Goal: Information Seeking & Learning: Learn about a topic

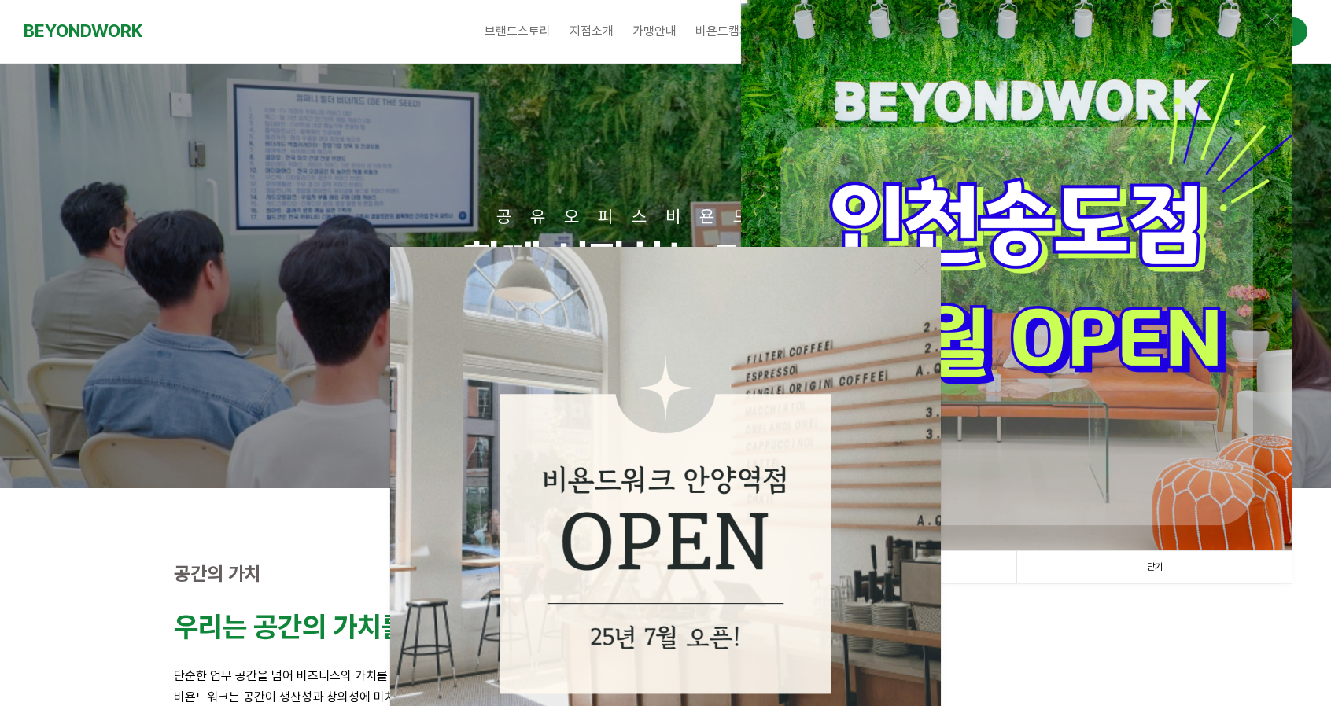
scroll to position [157, 0]
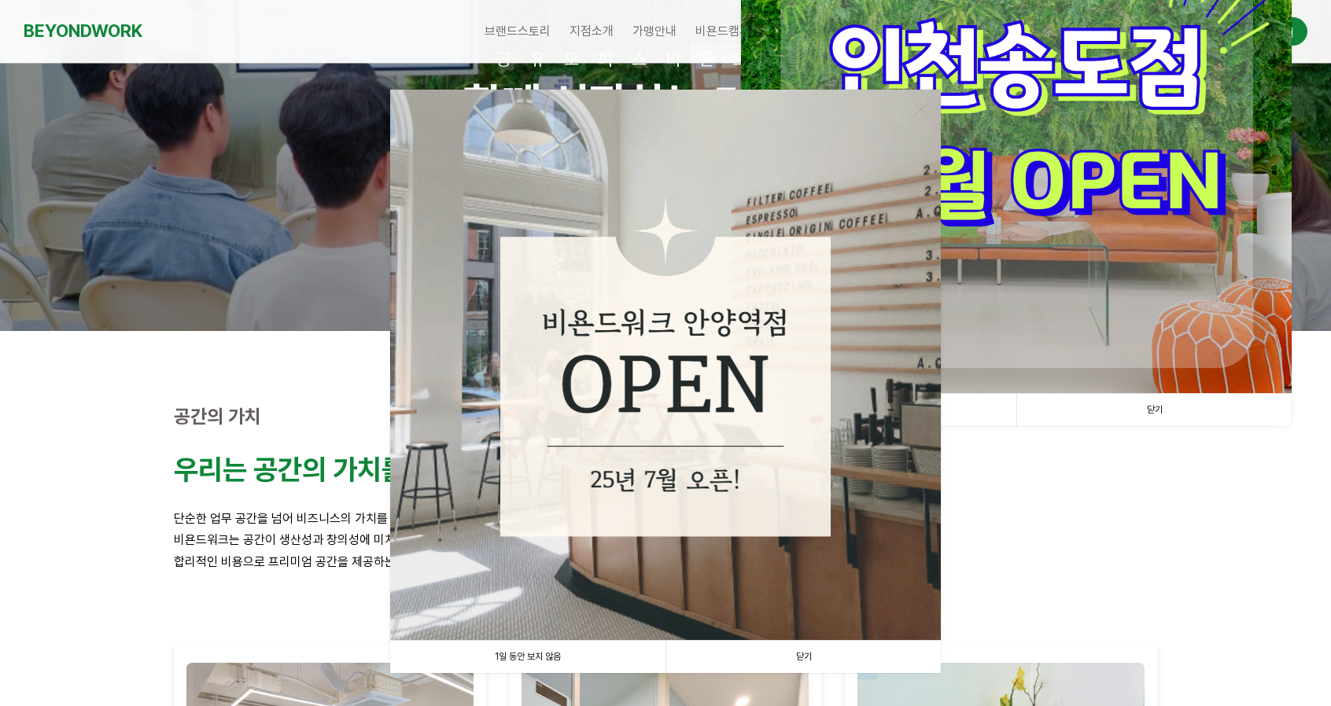
click at [817, 656] on link "닫기" at bounding box center [803, 657] width 275 height 32
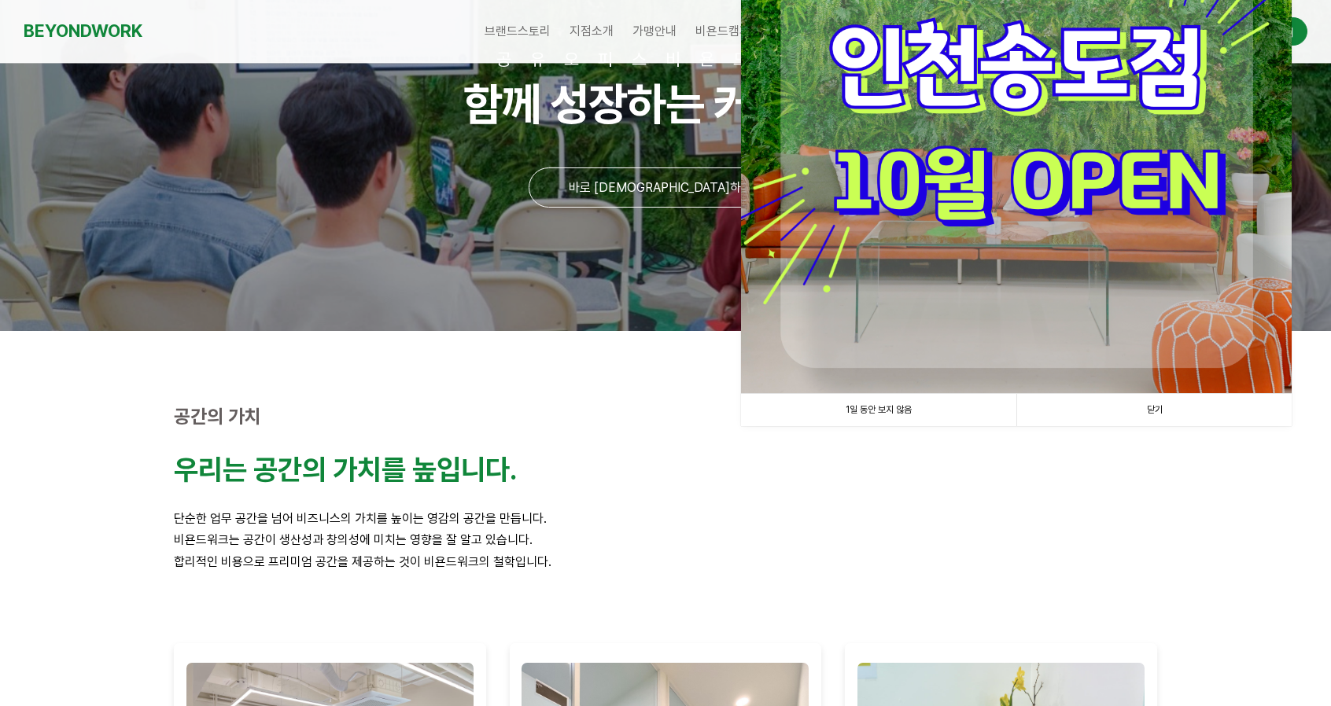
click at [1133, 405] on link "닫기" at bounding box center [1153, 410] width 275 height 32
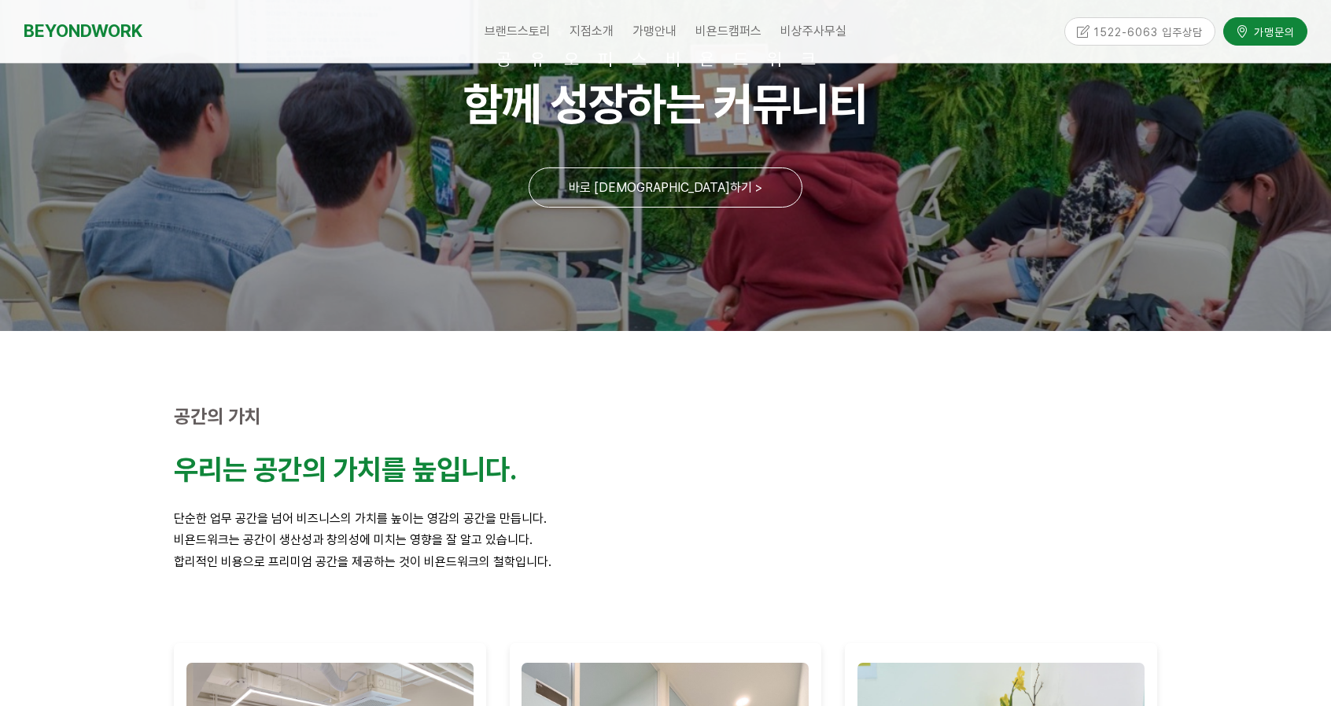
scroll to position [0, 0]
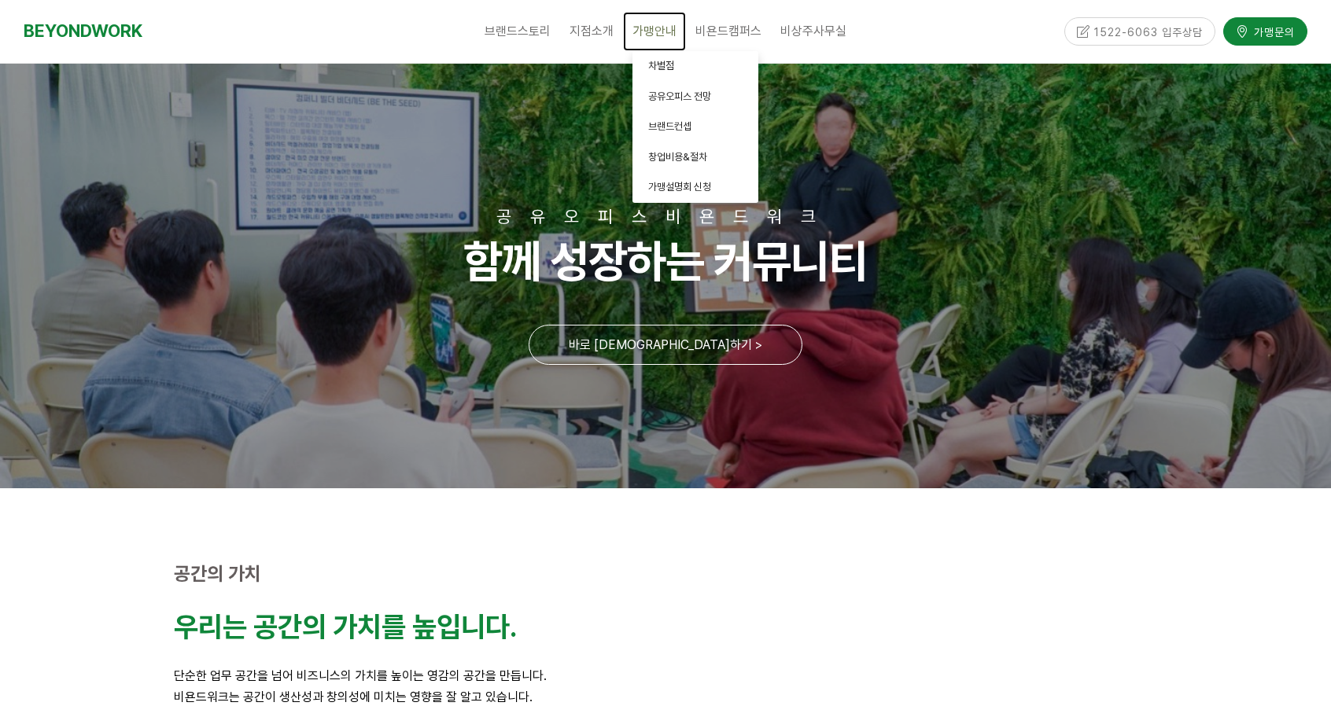
click at [625, 21] on link "가맹안내" at bounding box center [654, 31] width 63 height 39
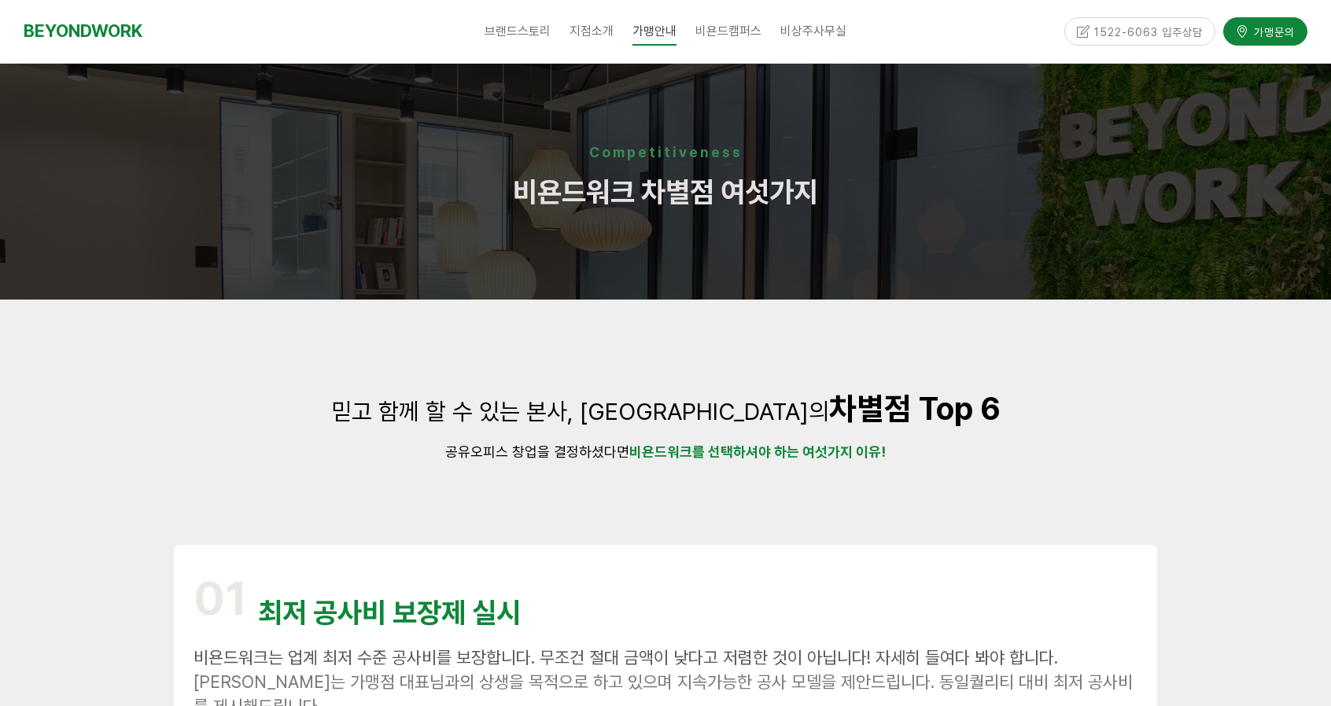
click at [599, 32] on span "지점소개" at bounding box center [592, 31] width 44 height 15
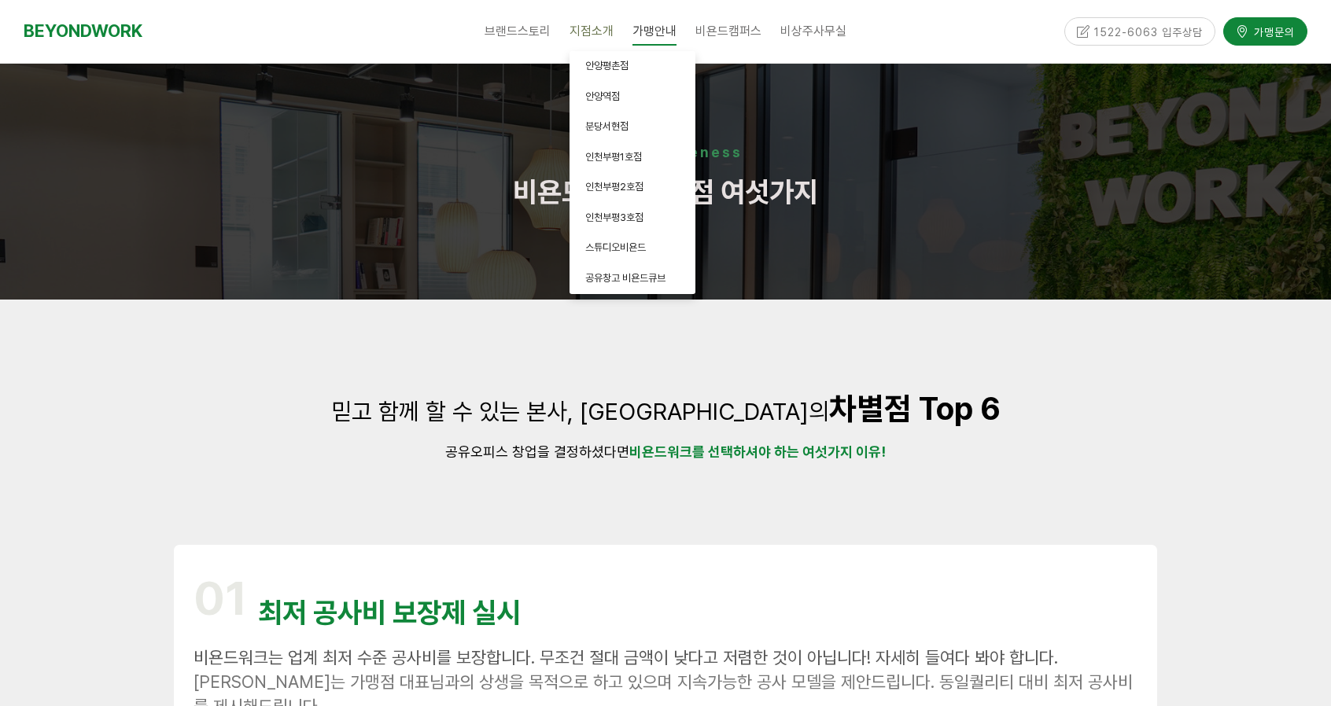
click at [596, 32] on span "지점소개" at bounding box center [592, 31] width 44 height 15
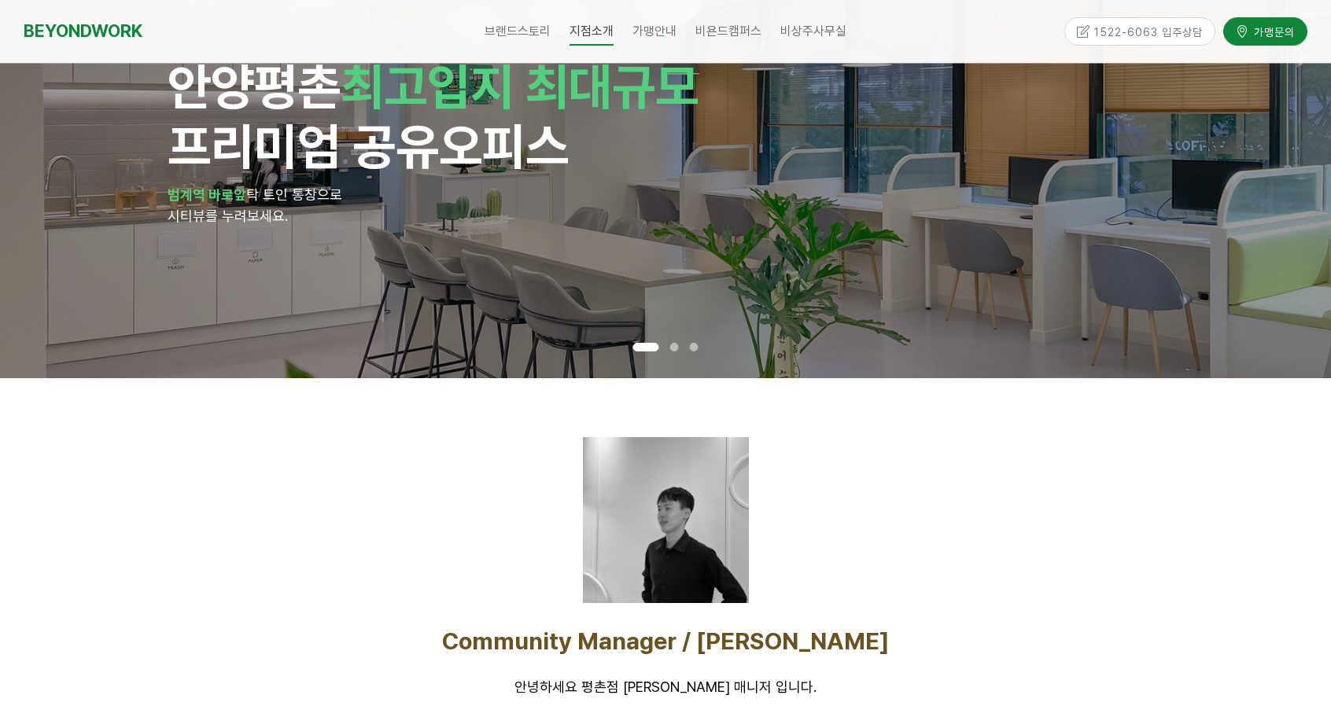
scroll to position [315, 0]
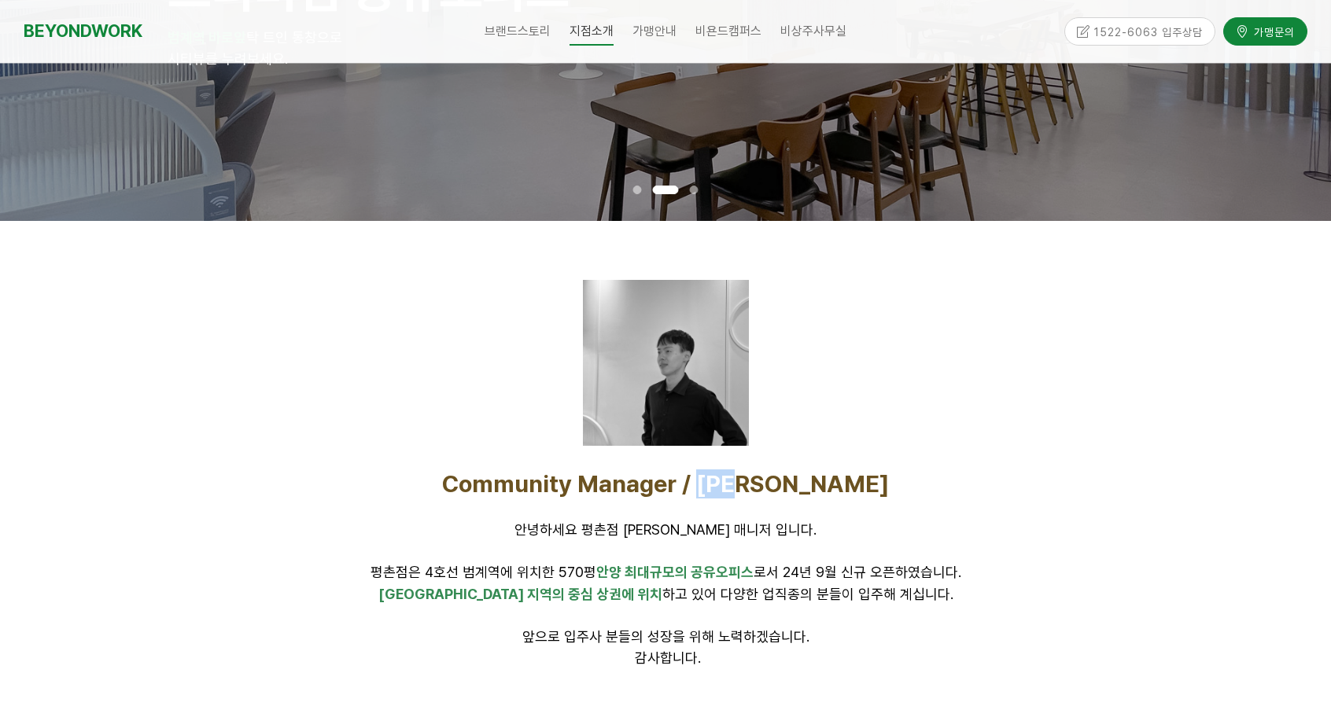
drag, startPoint x: 817, startPoint y: 484, endPoint x: 770, endPoint y: 482, distance: 47.2
click at [770, 482] on p "Community Manager / [PERSON_NAME]" at bounding box center [665, 484] width 983 height 29
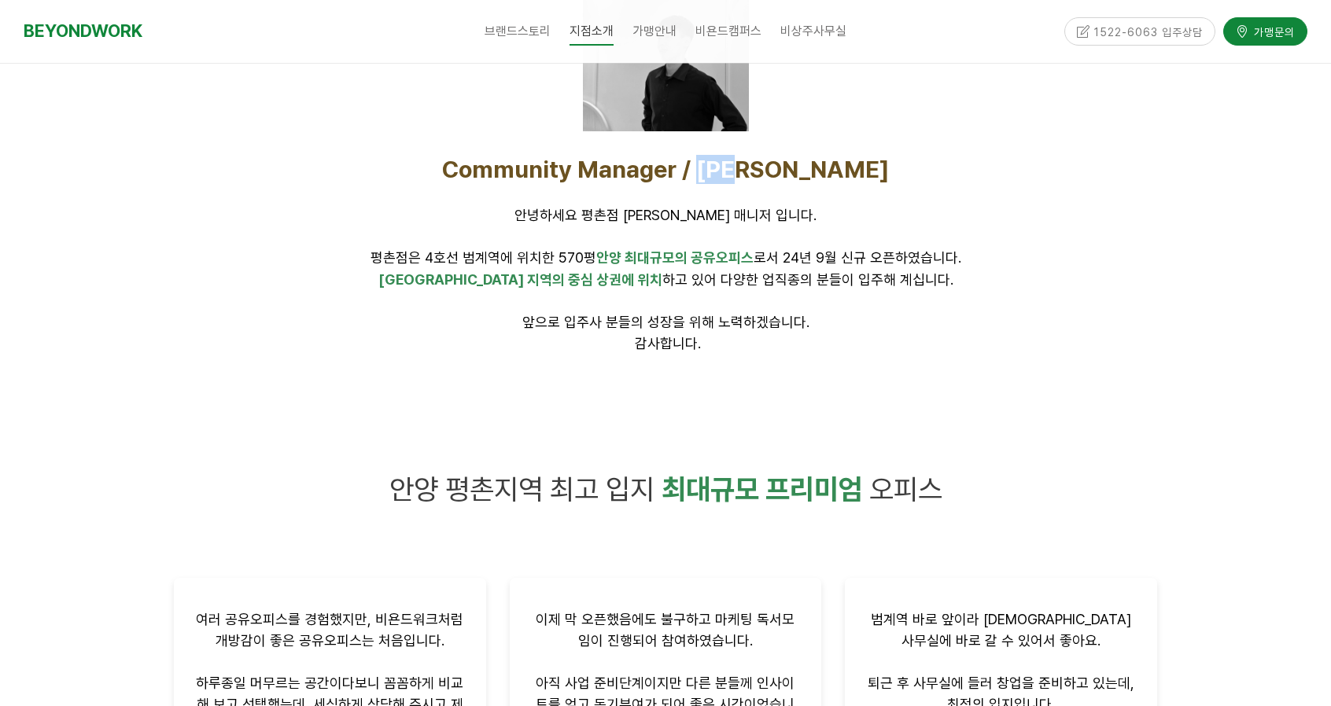
scroll to position [0, 0]
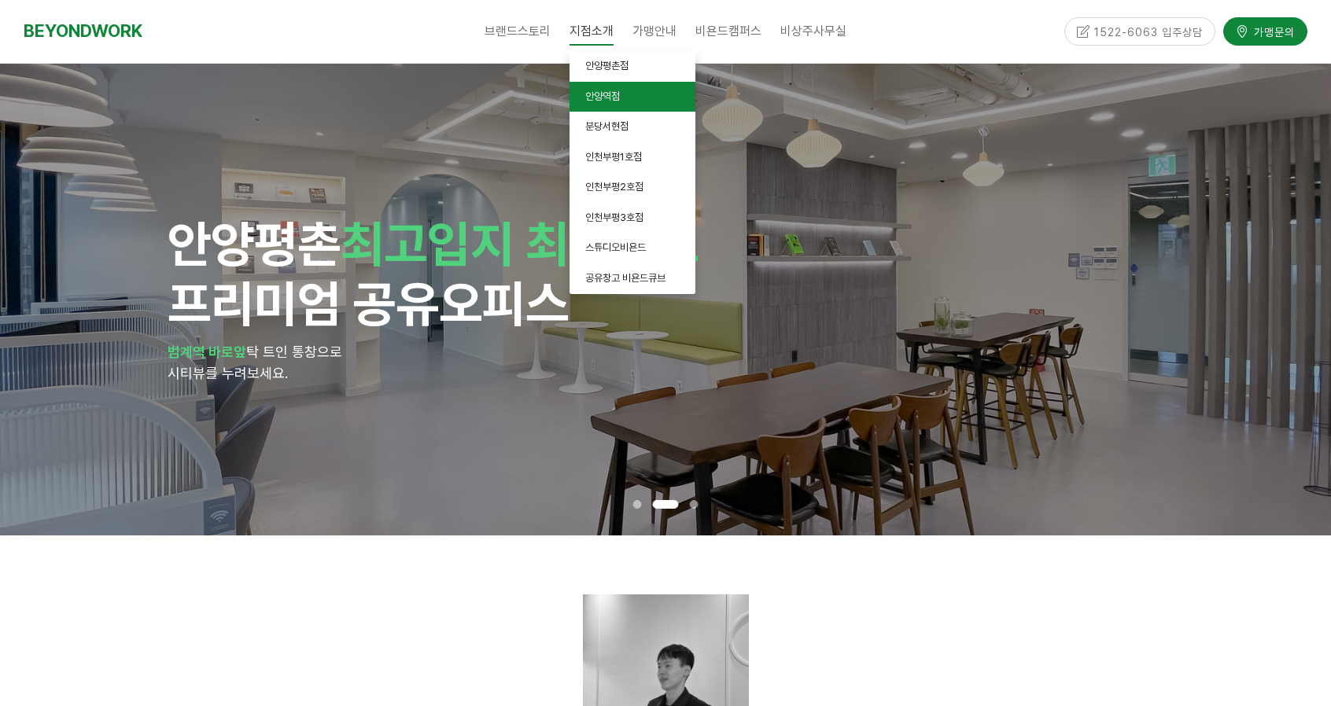
click at [603, 90] on span "안양역점" at bounding box center [602, 96] width 35 height 12
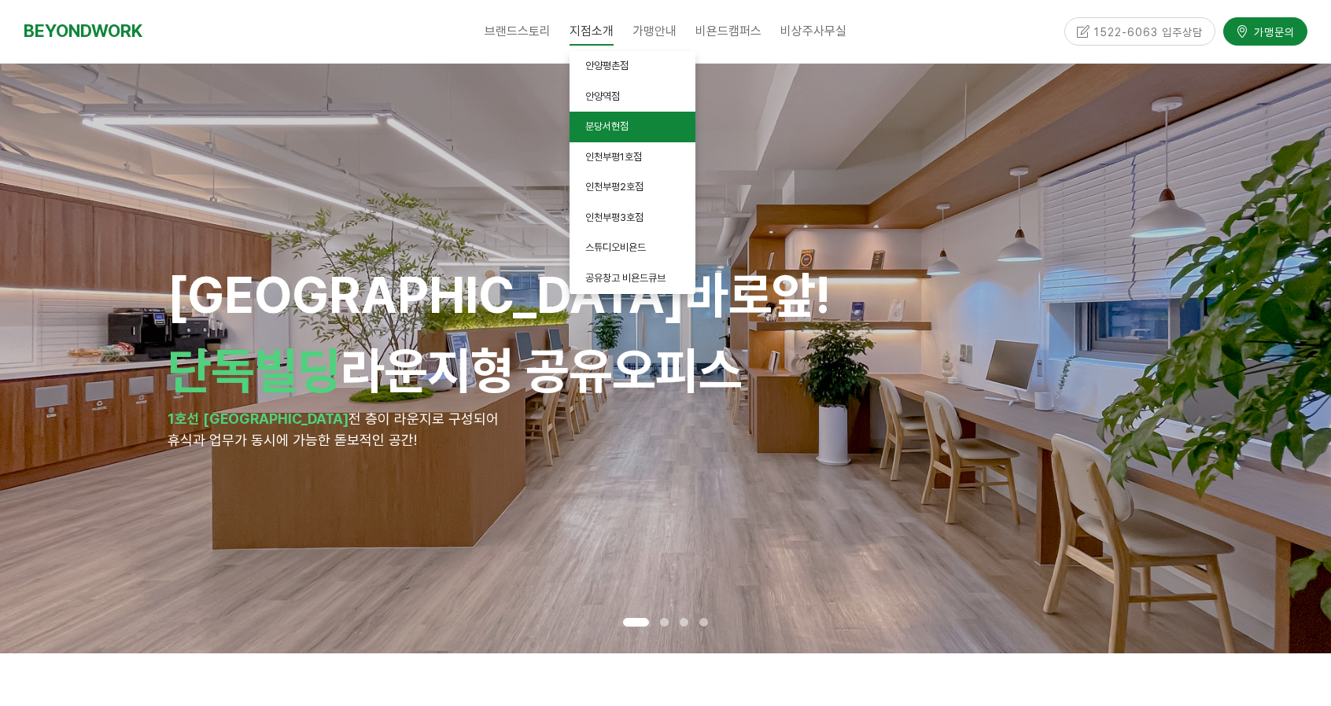
click at [601, 130] on span "분당서현점" at bounding box center [606, 126] width 43 height 12
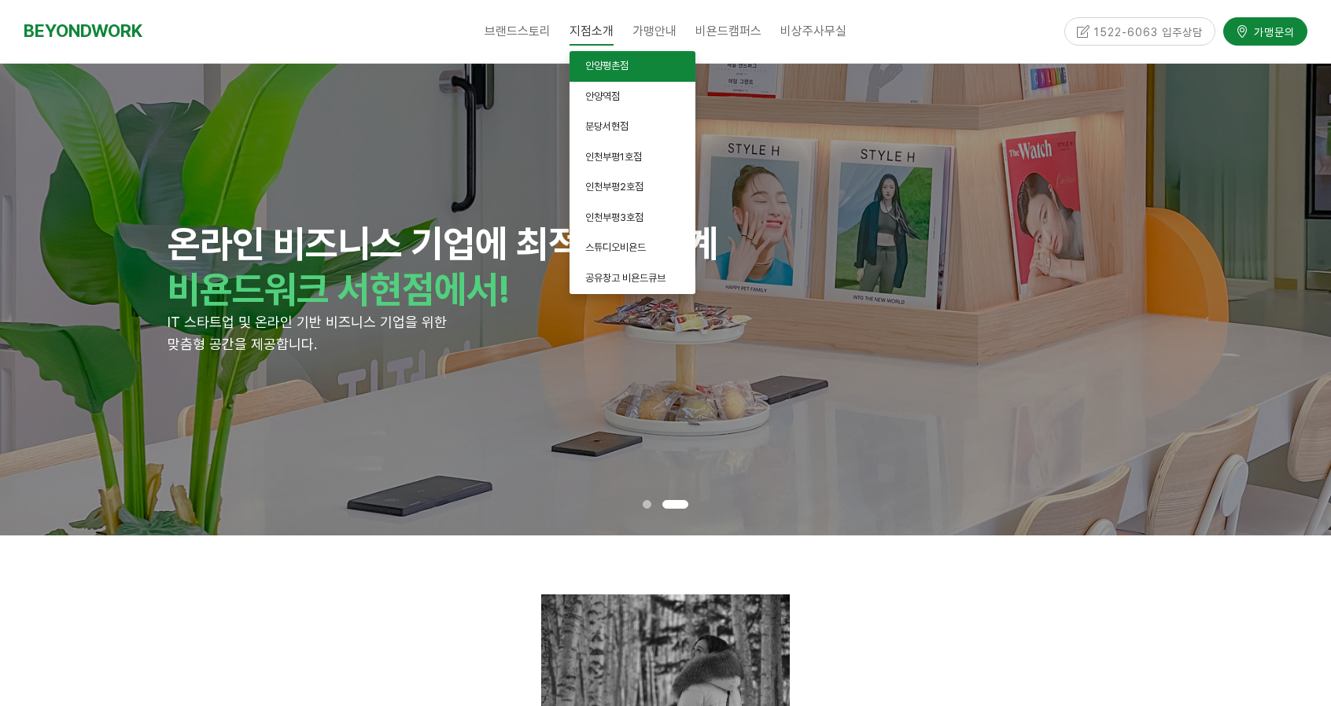
click at [621, 75] on link "안양평촌점" at bounding box center [633, 66] width 126 height 31
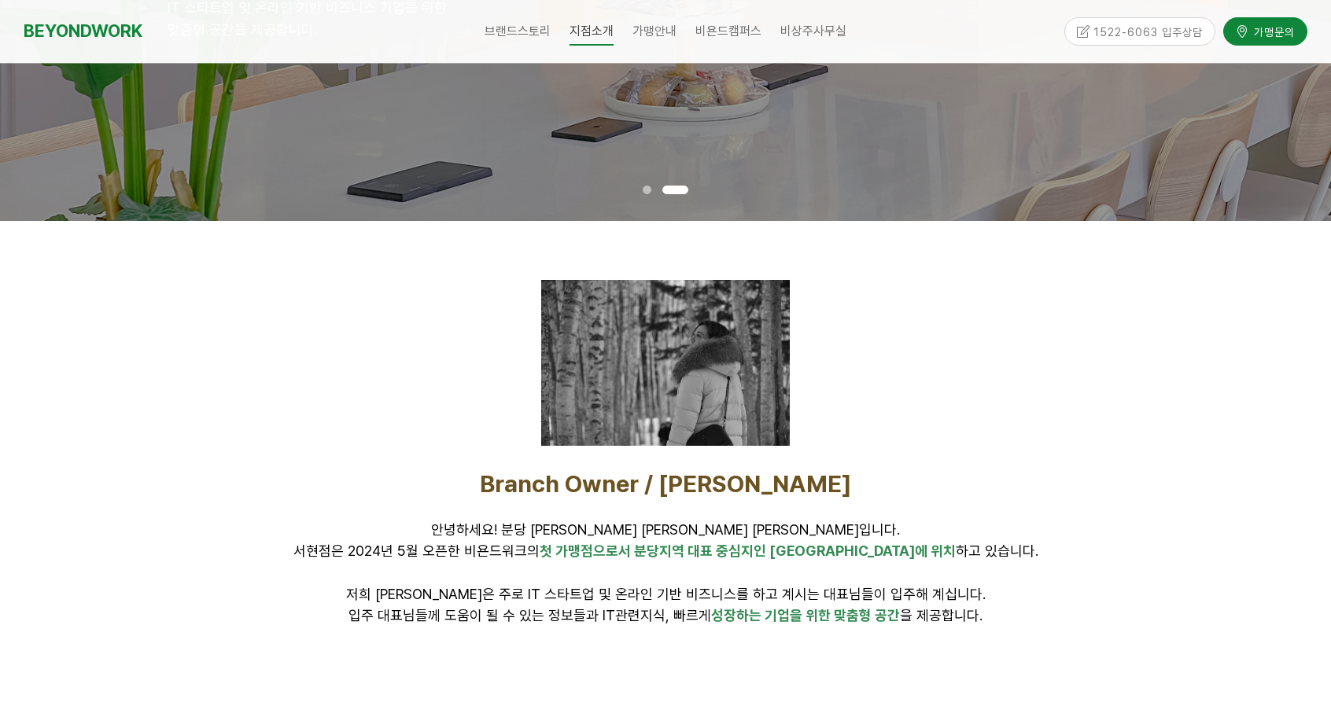
scroll to position [629, 0]
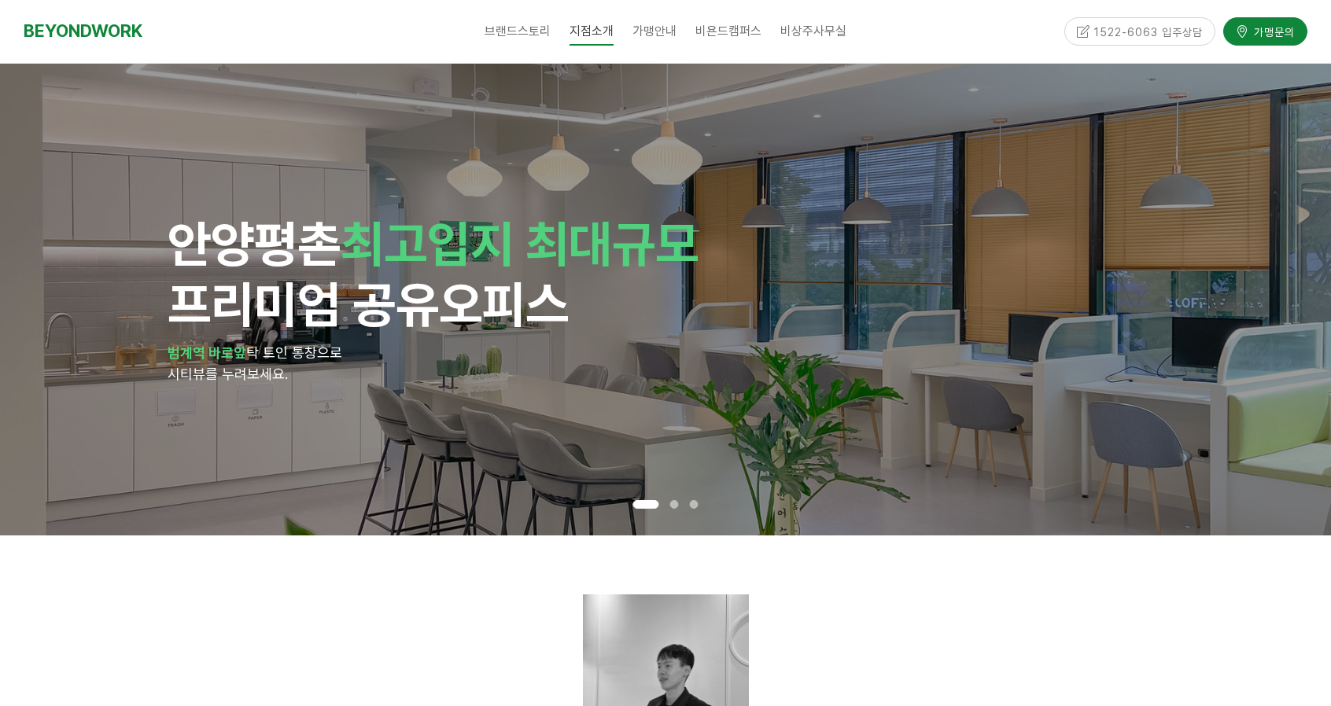
scroll to position [472, 0]
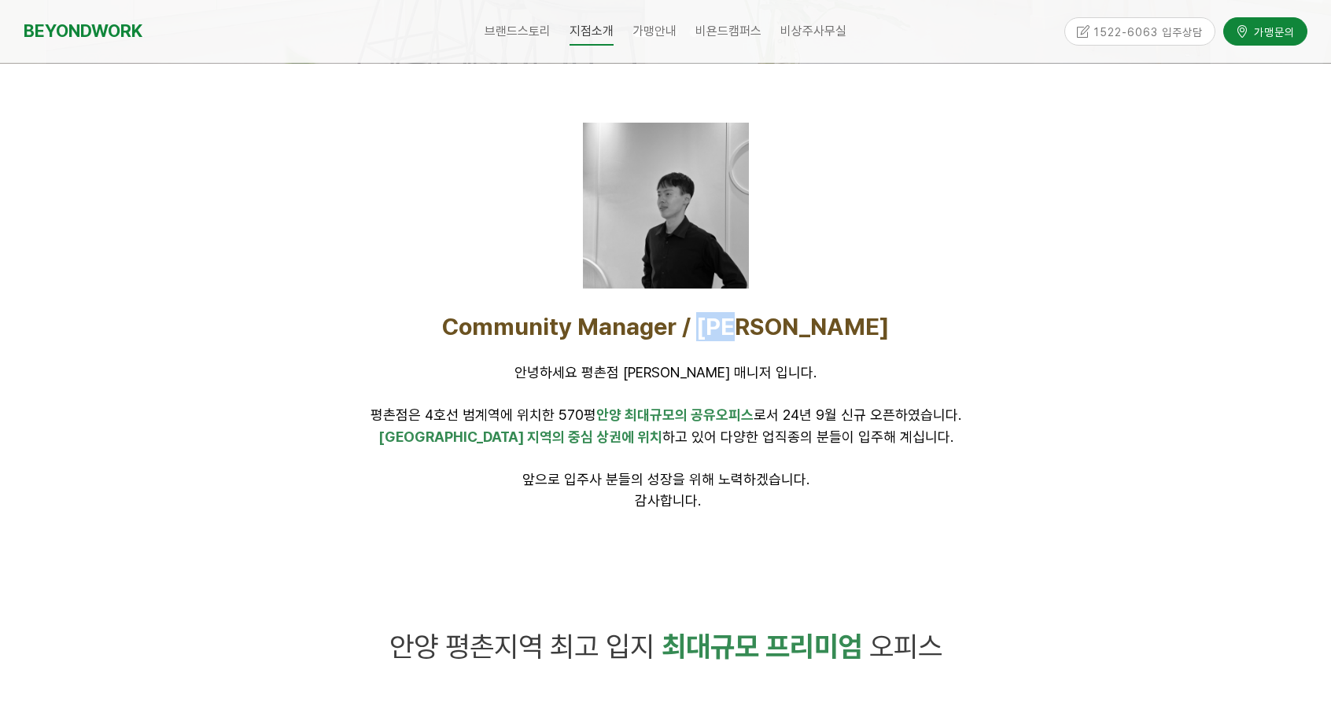
drag, startPoint x: 824, startPoint y: 331, endPoint x: 769, endPoint y: 328, distance: 55.9
click at [769, 328] on p "Community Manager / 윤태웅" at bounding box center [665, 326] width 983 height 29
click at [865, 330] on p "Community Manager / 윤태웅" at bounding box center [665, 326] width 983 height 29
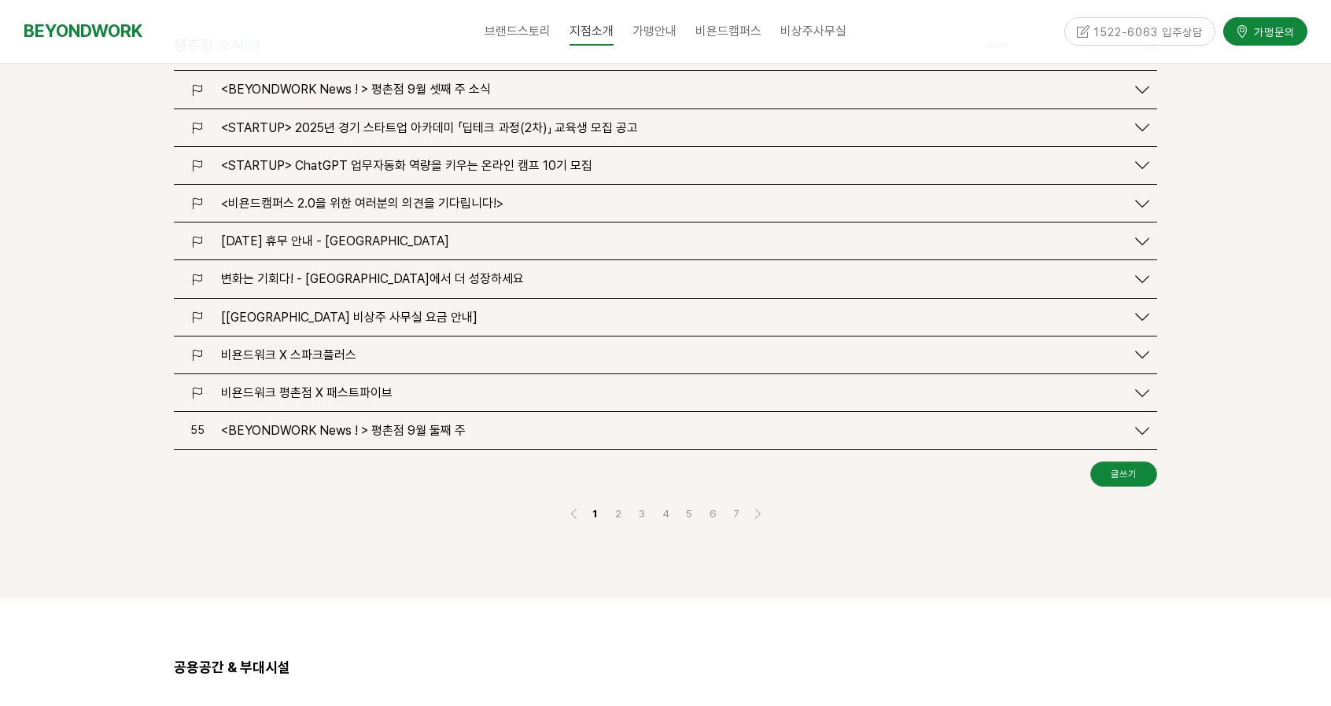
scroll to position [1731, 0]
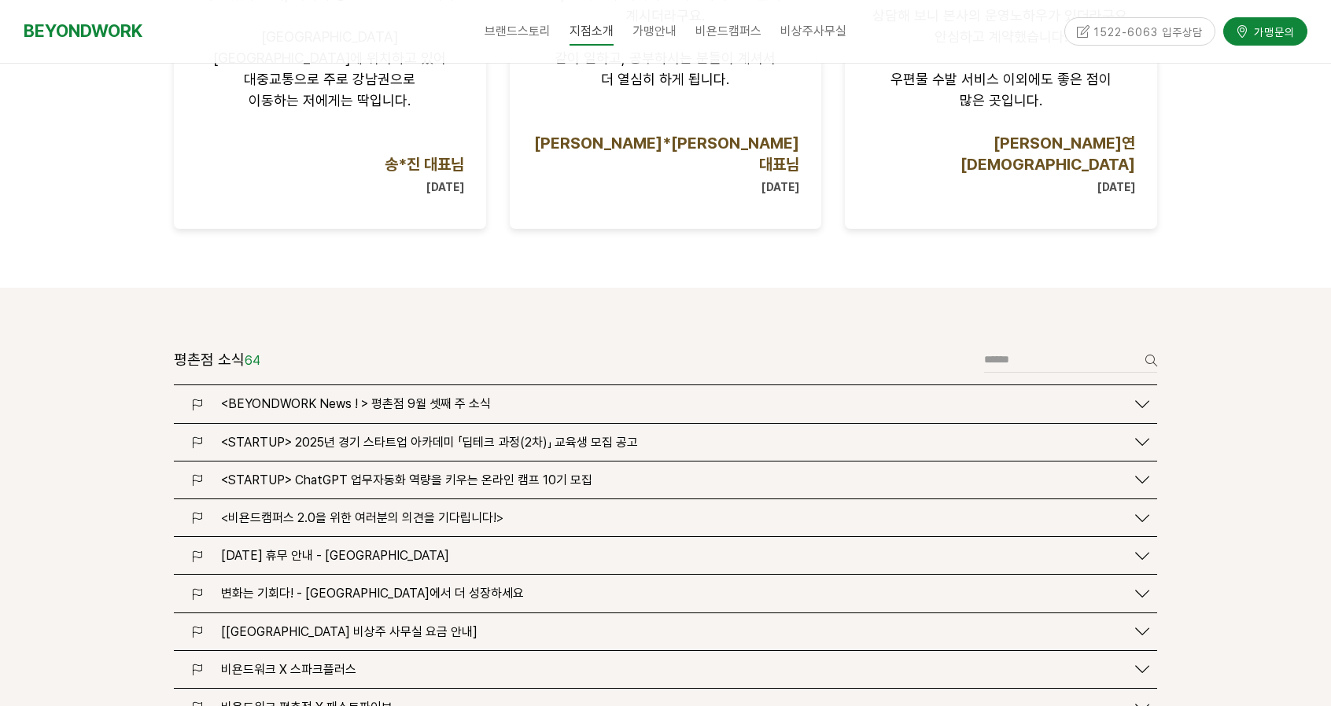
click at [461, 396] on span "<BEYONDWORK News ! > 평촌점 9월 셋째 주 소식" at bounding box center [356, 403] width 270 height 15
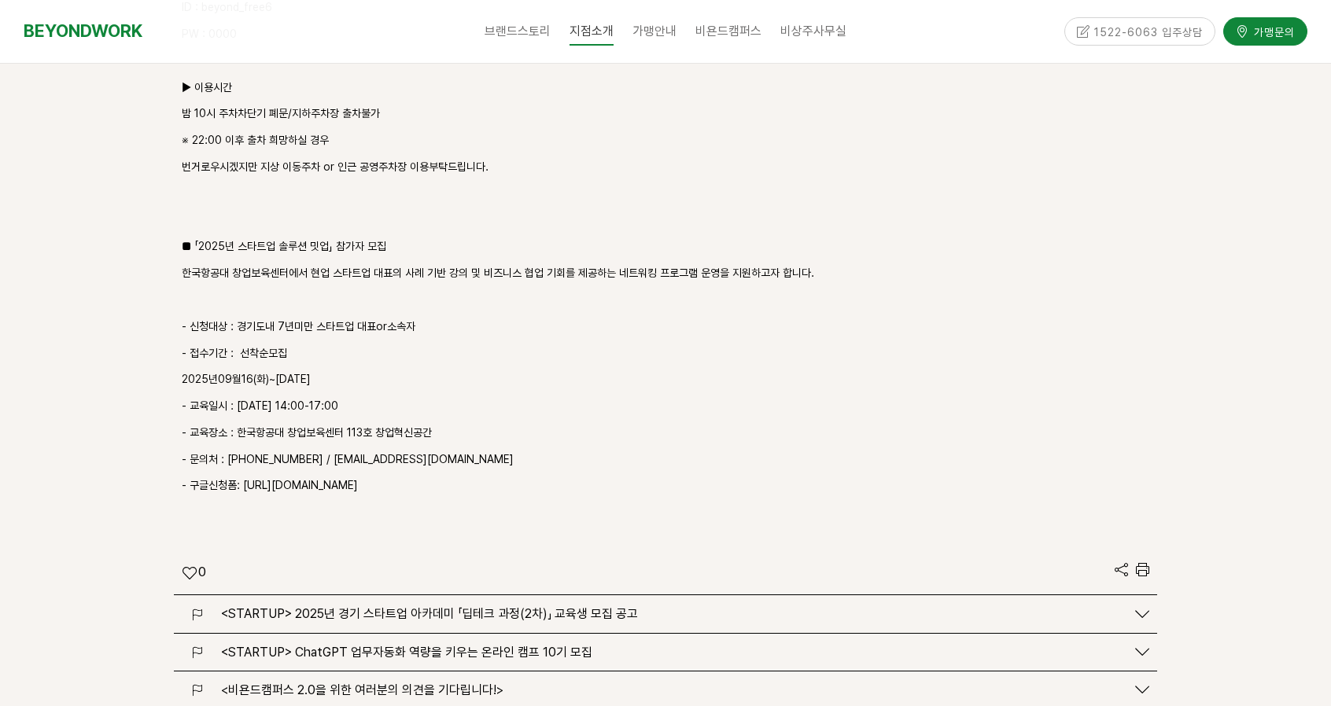
scroll to position [2832, 0]
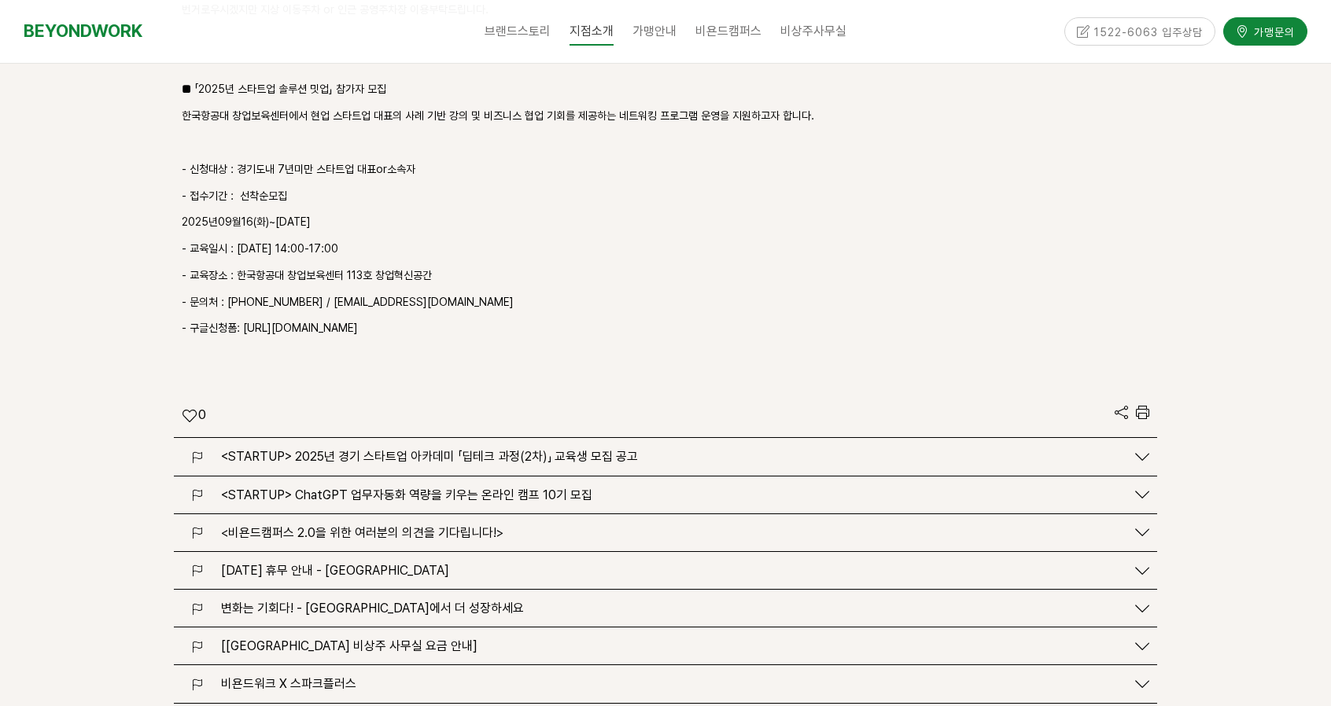
click at [467, 449] on span "<STARTUP> 2025년 경기 스타트업 아카데미 「딥테크 과정(2차)」 교육생 모집 공고" at bounding box center [429, 456] width 417 height 15
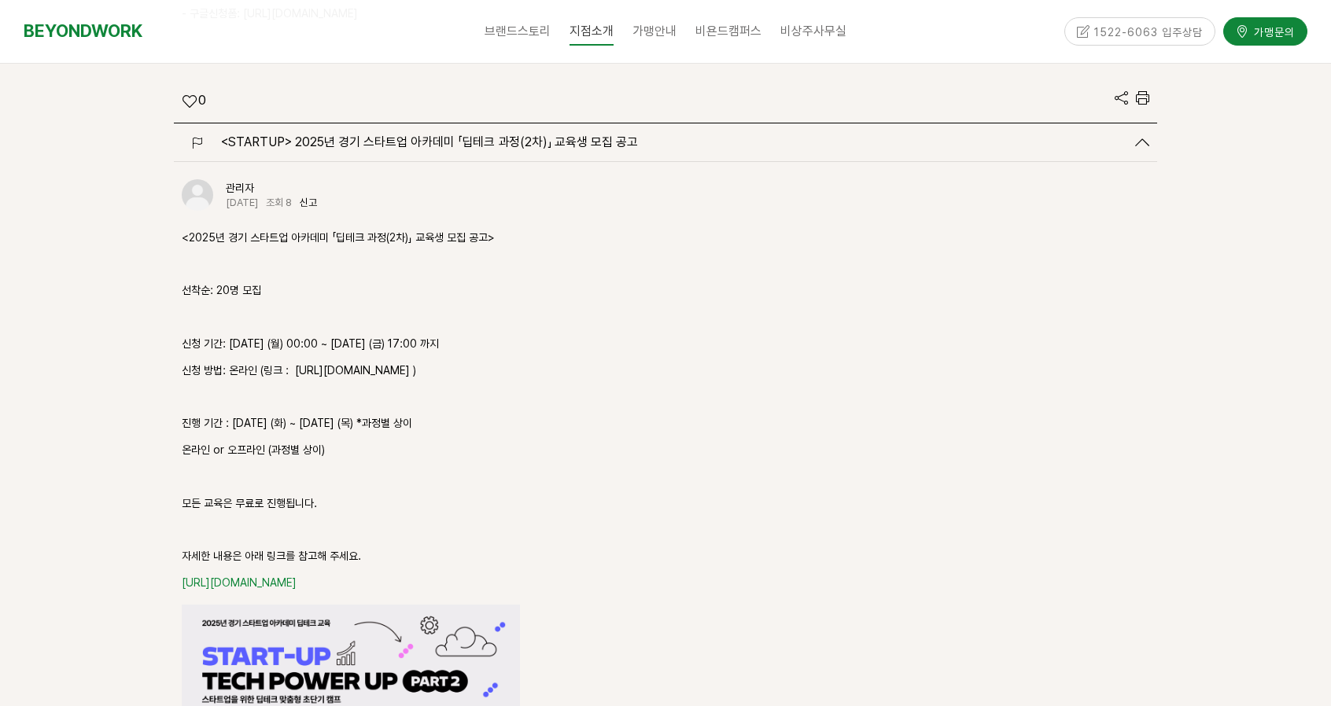
scroll to position [3619, 0]
